Goal: Information Seeking & Learning: Learn about a topic

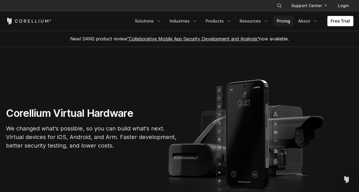
click at [286, 22] on link "Pricing" at bounding box center [283, 21] width 20 height 10
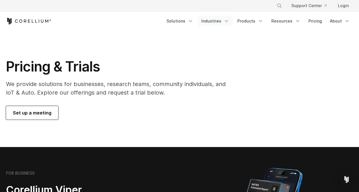
click at [229, 21] on icon "Navigation Menu" at bounding box center [226, 21] width 6 height 6
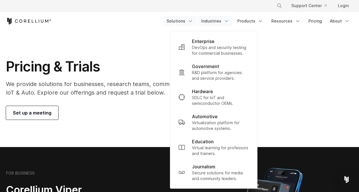
click at [193, 20] on icon "Navigation Menu" at bounding box center [190, 21] width 6 height 6
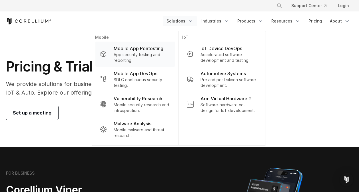
click at [144, 46] on p "Mobile App Pentesting" at bounding box center [138, 48] width 50 height 7
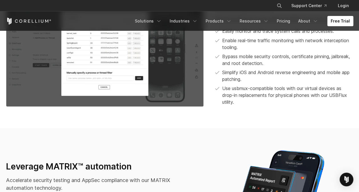
scroll to position [628, 0]
